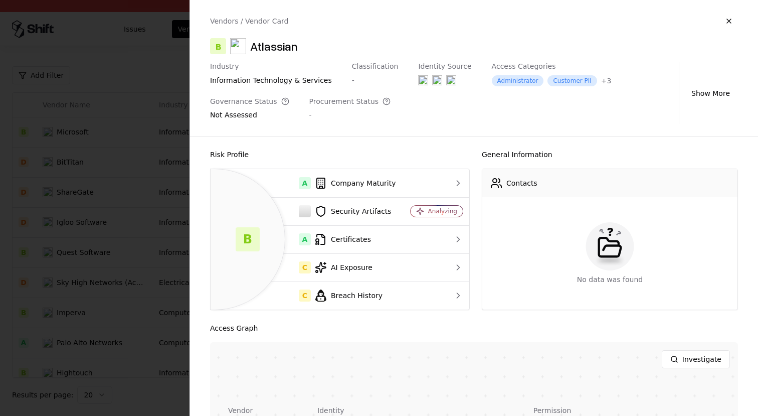
scroll to position [195, 0]
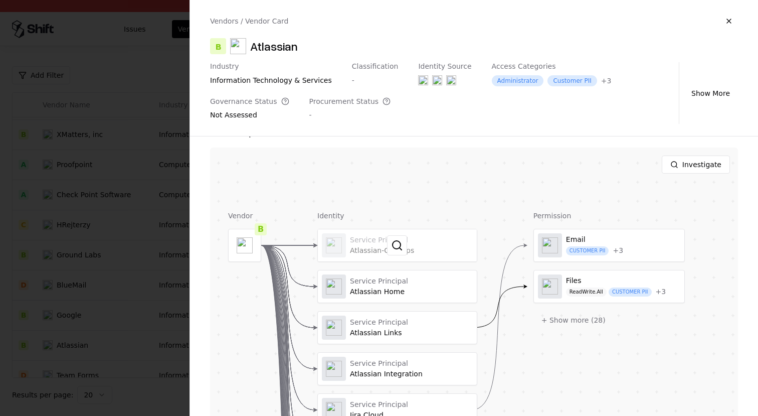
click at [375, 251] on div at bounding box center [397, 245] width 159 height 32
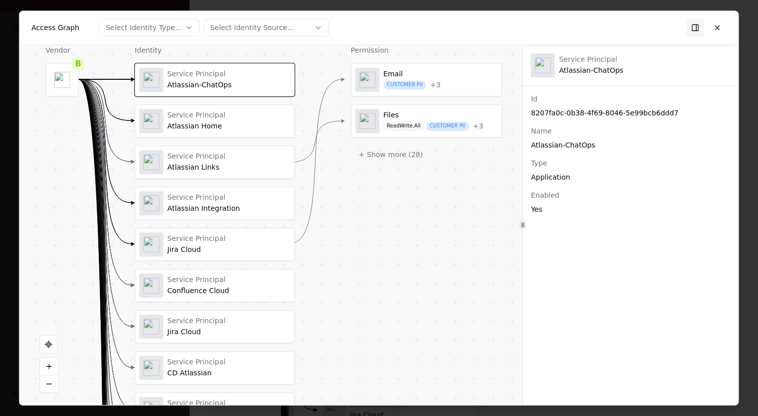
click at [9, 204] on div at bounding box center [379, 208] width 758 height 416
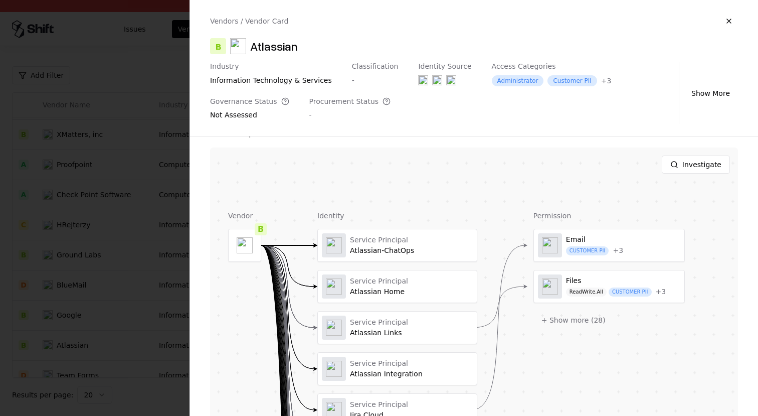
click at [93, 185] on div at bounding box center [379, 208] width 758 height 416
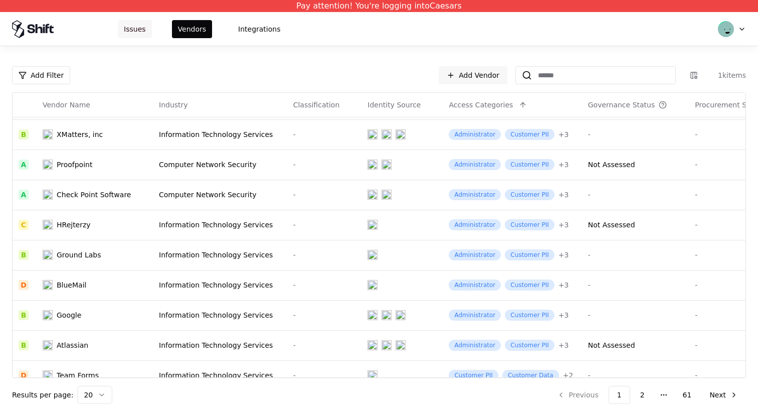
click at [136, 28] on button "Issues" at bounding box center [135, 29] width 34 height 18
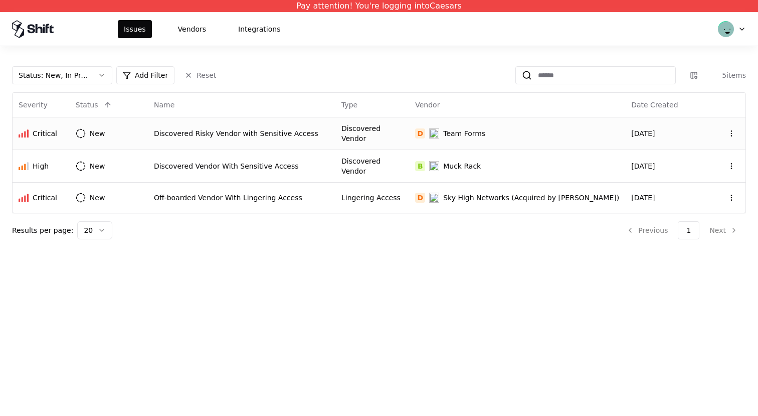
click at [209, 140] on td "Discovered Risky Vendor with Sensitive Access" at bounding box center [242, 133] width 188 height 33
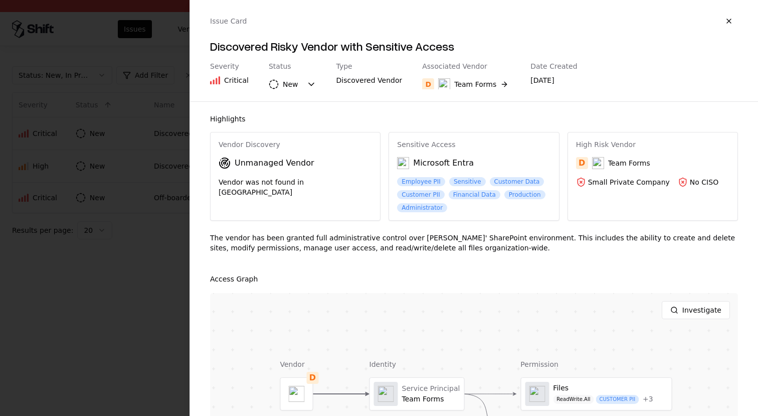
scroll to position [140, 0]
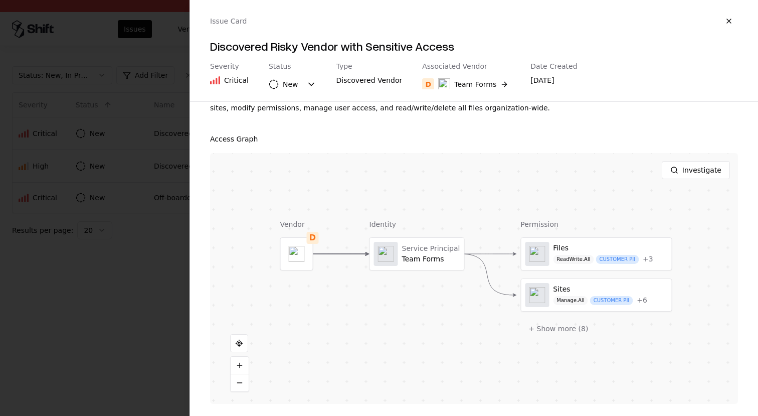
click at [136, 291] on div at bounding box center [379, 208] width 758 height 416
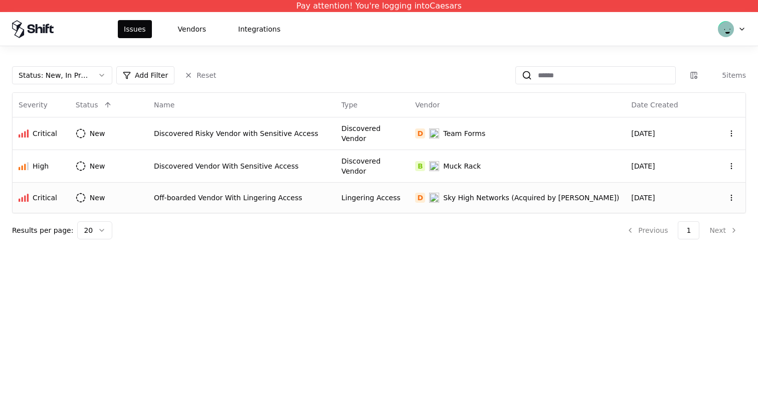
click at [403, 198] on div "Lingering Access" at bounding box center [373, 198] width 62 height 10
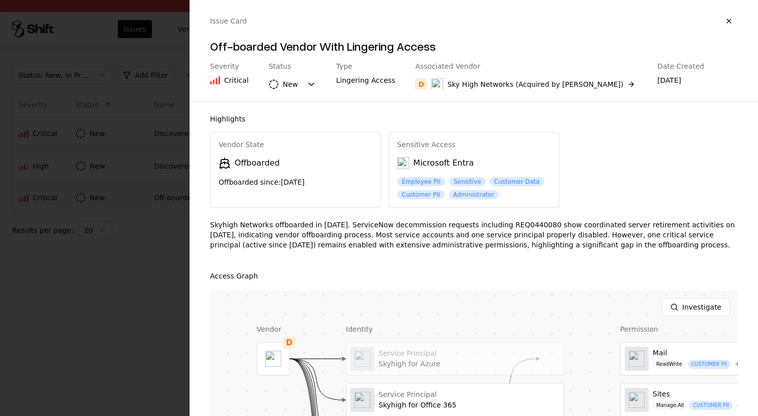
click at [113, 187] on div at bounding box center [379, 208] width 758 height 416
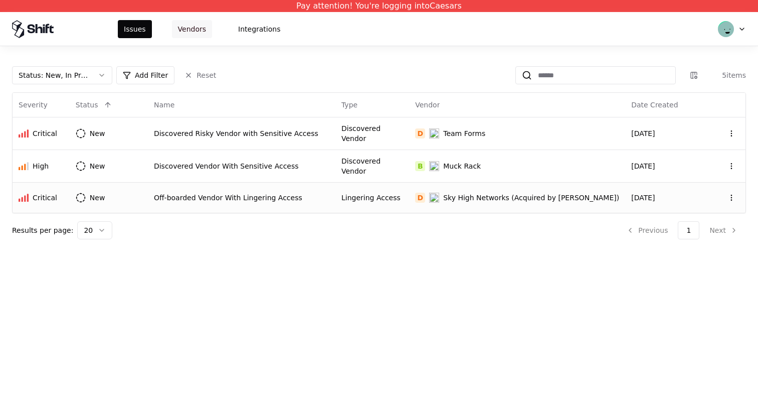
click at [190, 26] on button "Vendors" at bounding box center [192, 29] width 40 height 18
